Goal: Find specific page/section: Find specific page/section

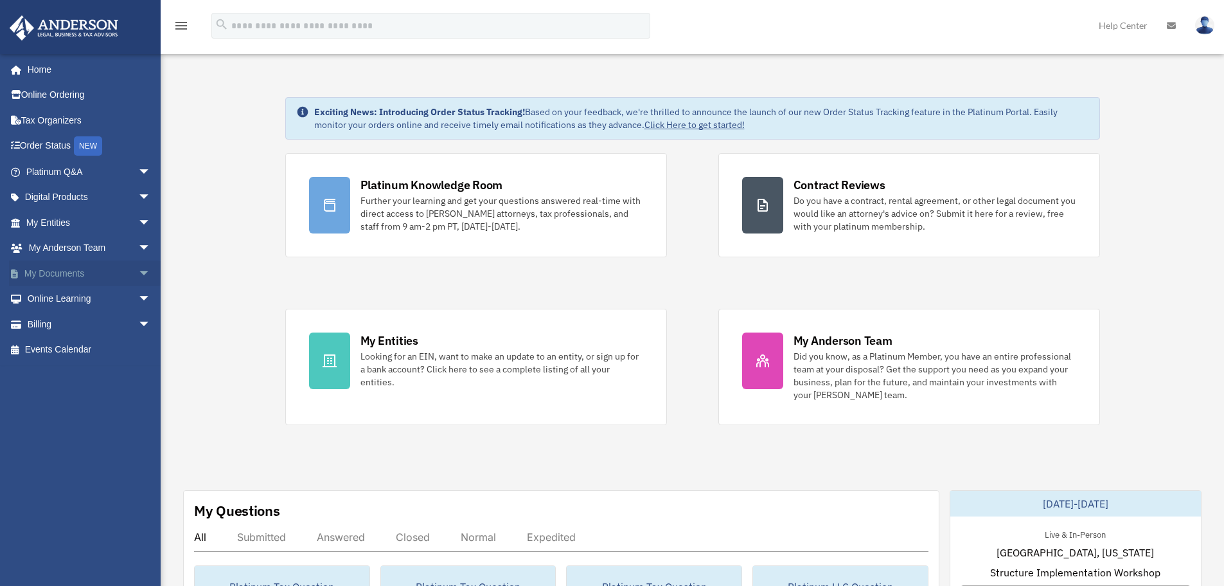
click at [143, 273] on span "arrow_drop_down" at bounding box center [151, 273] width 26 height 26
click at [58, 301] on link "Box" at bounding box center [94, 299] width 152 height 26
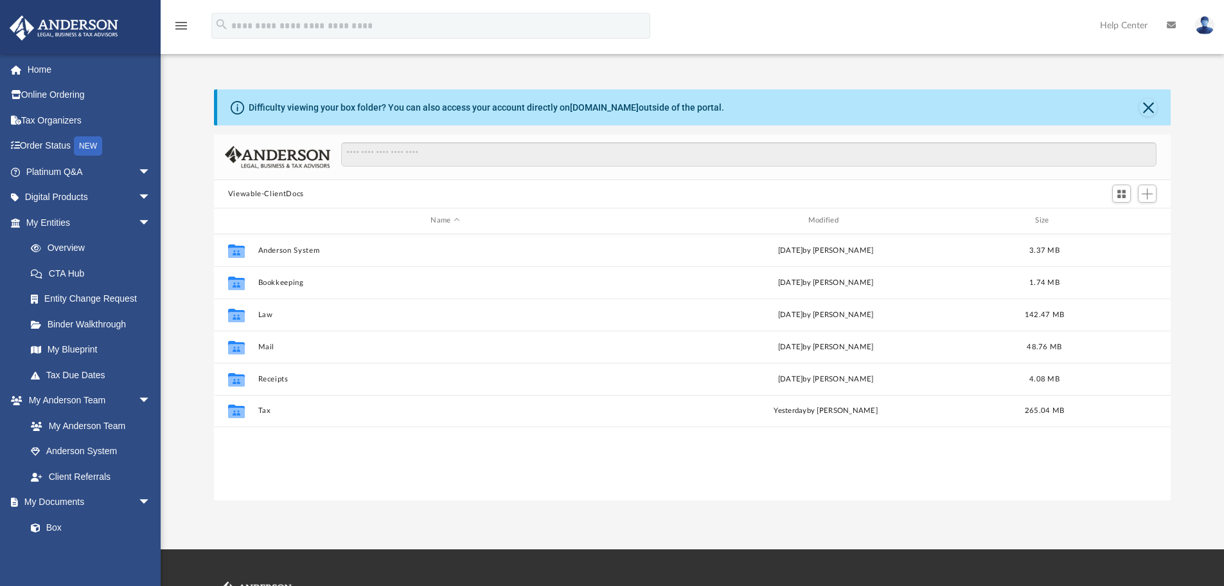
scroll to position [283, 947]
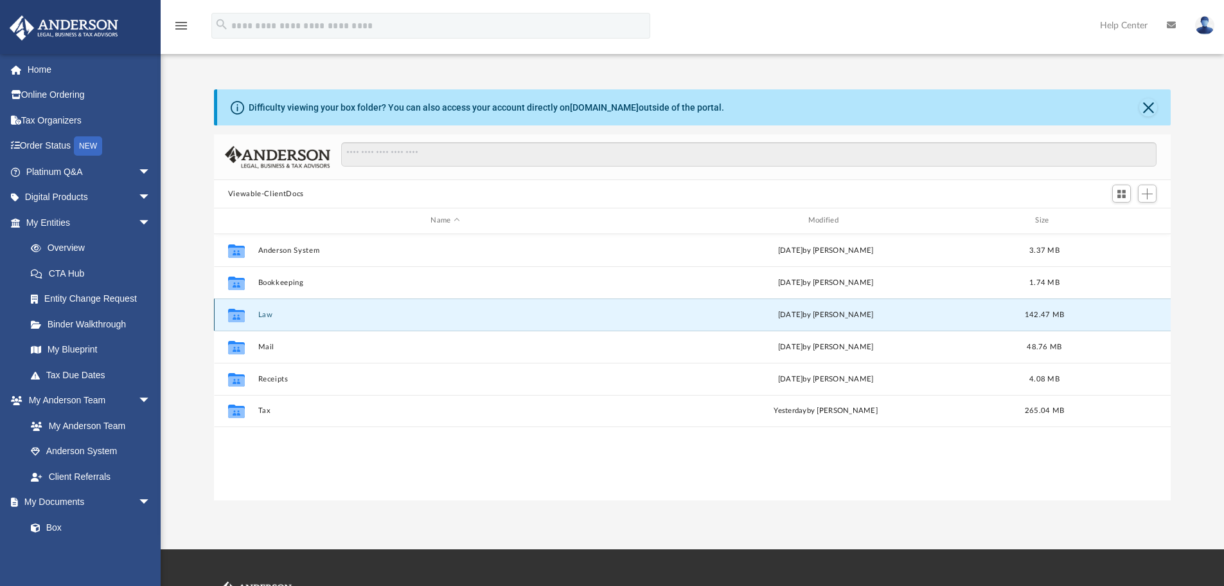
click at [269, 317] on button "Law" at bounding box center [445, 314] width 375 height 8
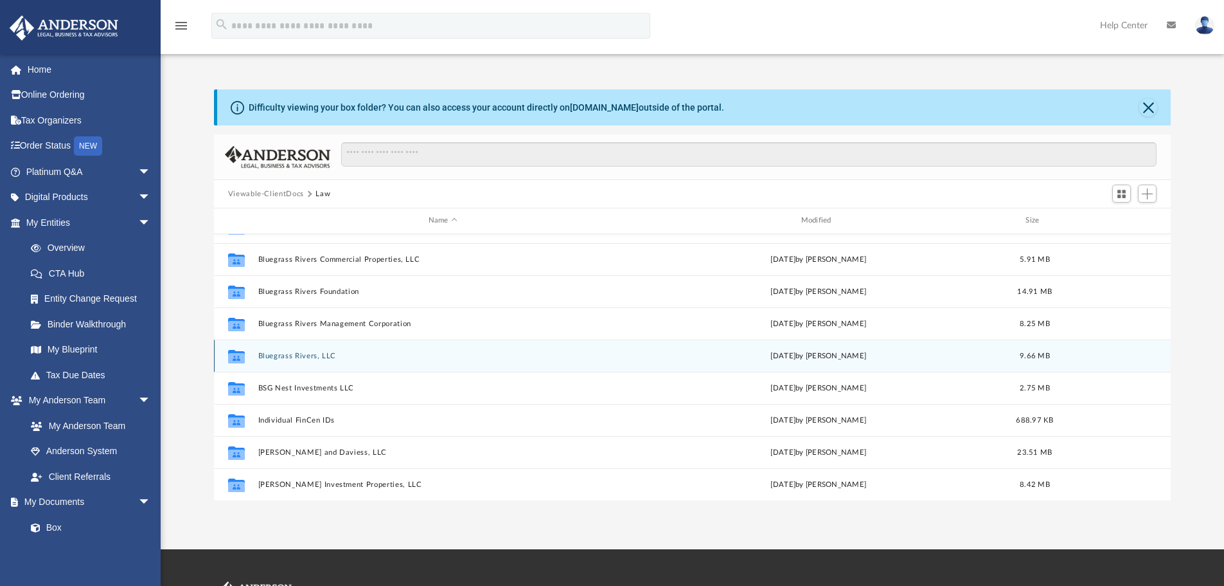
scroll to position [0, 0]
